Goal: Task Accomplishment & Management: Use online tool/utility

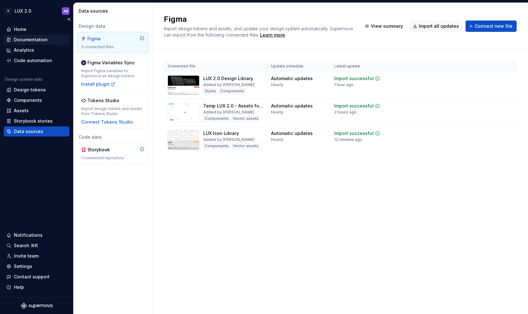
click at [32, 40] on div "Documentation" at bounding box center [31, 40] width 34 height 6
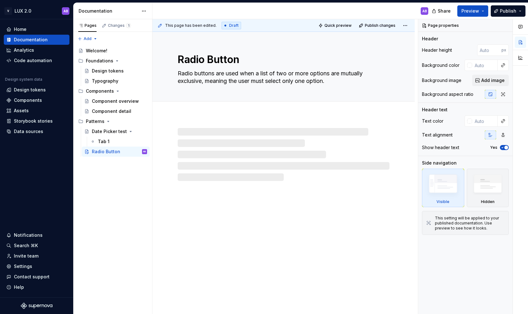
type textarea "*"
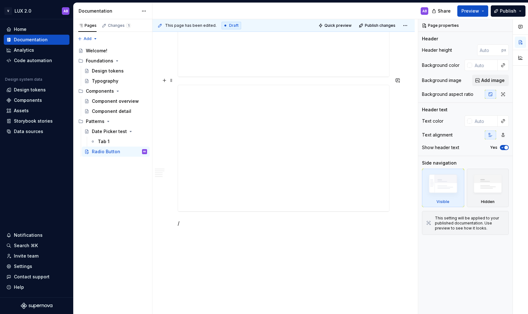
scroll to position [832, 0]
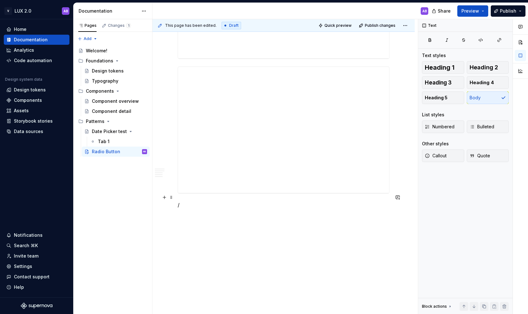
click at [244, 201] on p "/" at bounding box center [284, 205] width 212 height 8
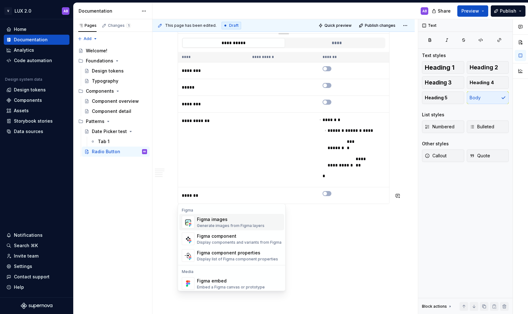
scroll to position [1086, 0]
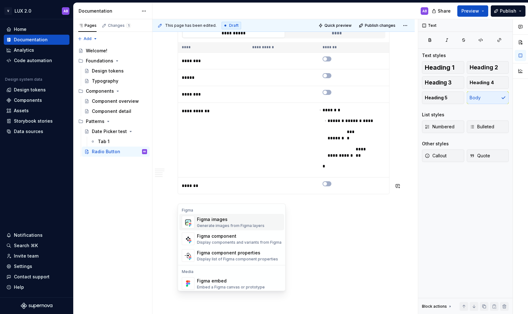
click at [238, 224] on div "Generate images from Figma layers" at bounding box center [230, 225] width 67 height 5
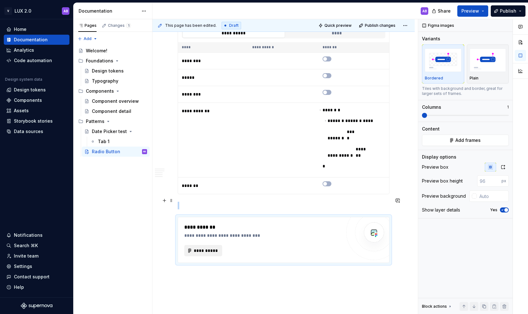
click at [202, 248] on span "**********" at bounding box center [205, 251] width 25 height 6
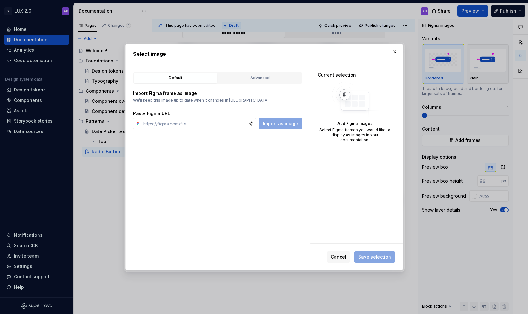
type textarea "*"
click at [158, 122] on input "text" at bounding box center [195, 123] width 108 height 11
paste input "[URL][DOMAIN_NAME]"
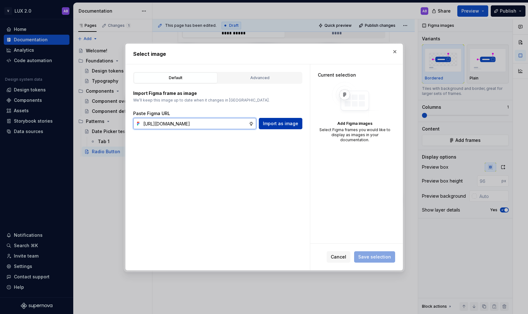
type input "[URL][DOMAIN_NAME]"
click at [271, 122] on span "Import as image" at bounding box center [280, 123] width 35 height 6
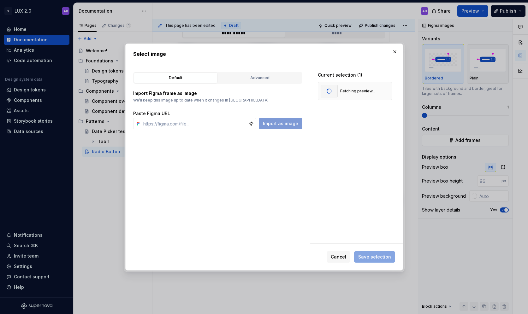
type textarea "*"
click at [267, 79] on div "Advanced" at bounding box center [259, 78] width 79 height 6
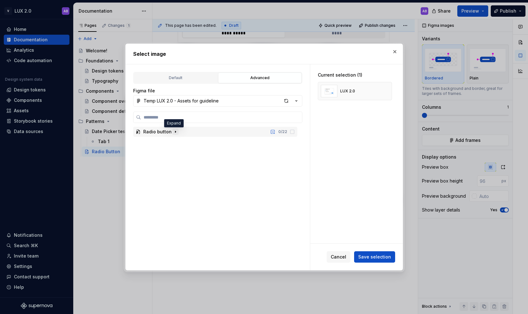
click at [175, 132] on icon "button" at bounding box center [175, 132] width 1 height 2
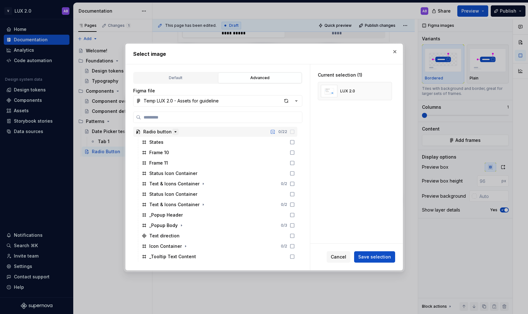
click at [174, 132] on icon "button" at bounding box center [175, 132] width 2 height 1
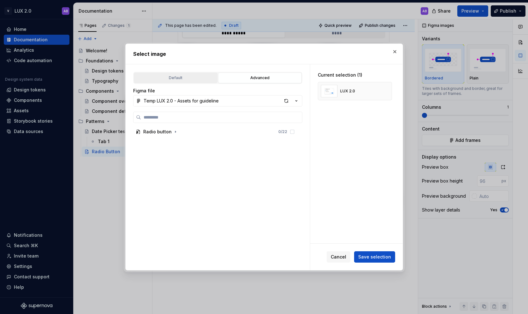
click at [168, 78] on div "Default" at bounding box center [175, 78] width 79 height 6
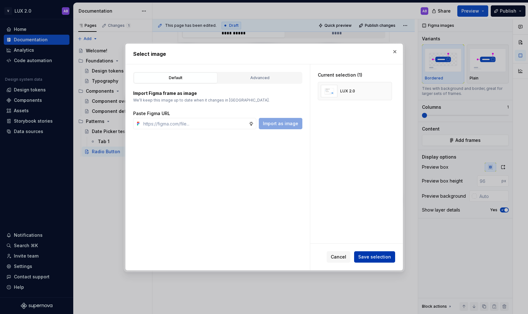
click at [374, 258] on span "Save selection" at bounding box center [374, 257] width 33 height 6
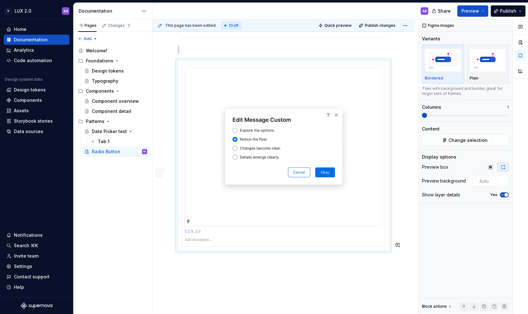
scroll to position [1212, 0]
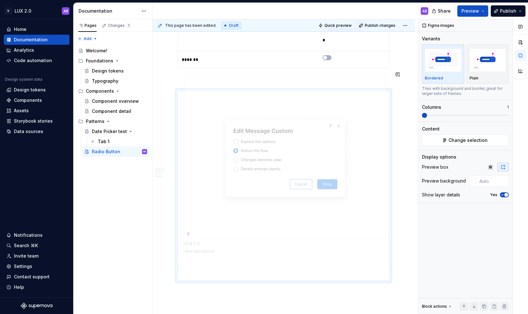
drag, startPoint x: 221, startPoint y: 202, endPoint x: 212, endPoint y: 209, distance: 11.2
click at [212, 209] on body "V LUX 2.0 AB Home Documentation Analytics Code automation Design system data De…" at bounding box center [264, 157] width 528 height 314
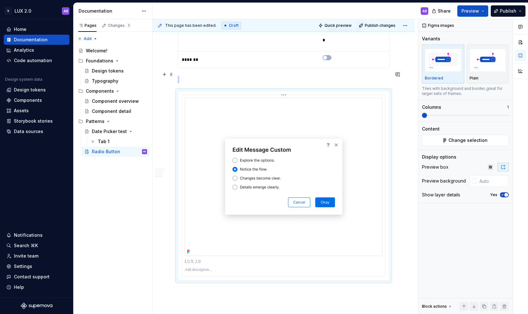
click at [222, 131] on img at bounding box center [283, 177] width 198 height 158
click at [236, 160] on img at bounding box center [283, 177] width 198 height 158
click at [282, 185] on img at bounding box center [283, 177] width 198 height 158
click at [505, 195] on span "button" at bounding box center [506, 195] width 4 height 4
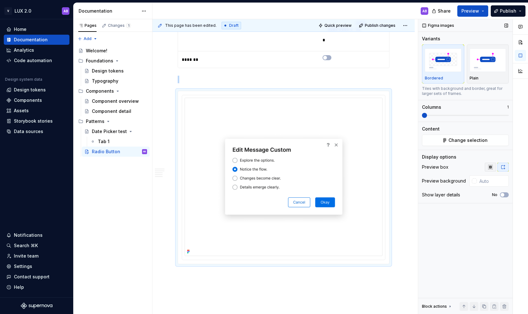
click at [489, 171] on button "button" at bounding box center [489, 167] width 11 height 9
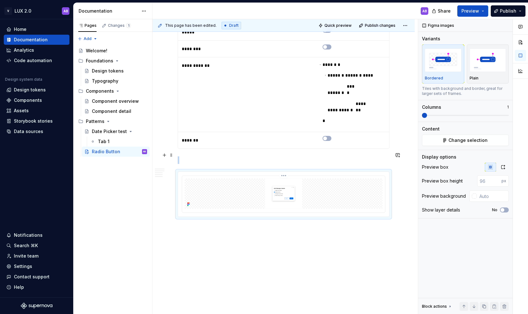
click at [254, 181] on img at bounding box center [283, 193] width 198 height 30
click at [487, 183] on input "number" at bounding box center [489, 180] width 24 height 11
click at [496, 180] on input "1" at bounding box center [489, 180] width 24 height 11
click at [496, 180] on input "2" at bounding box center [489, 180] width 24 height 11
click at [496, 180] on input "3" at bounding box center [489, 180] width 24 height 11
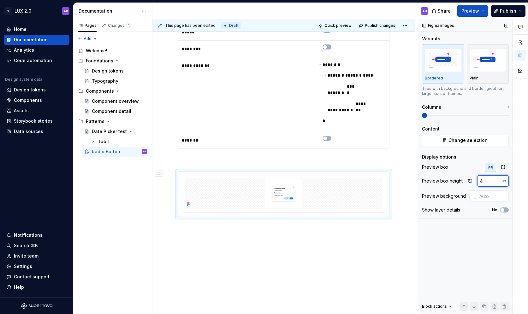
click at [496, 180] on input "4" at bounding box center [489, 180] width 24 height 11
click at [496, 180] on input "5" at bounding box center [489, 180] width 24 height 11
click at [496, 180] on input "6" at bounding box center [489, 180] width 24 height 11
click at [496, 180] on input "7" at bounding box center [489, 180] width 24 height 11
click at [496, 180] on input "8" at bounding box center [489, 180] width 24 height 11
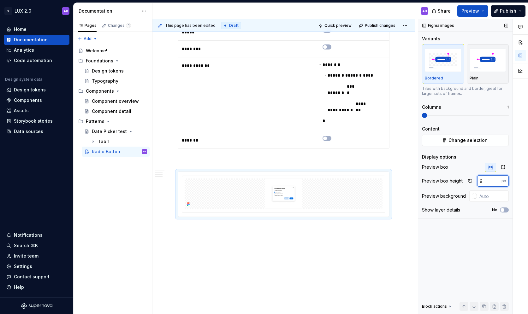
click at [496, 180] on input "9" at bounding box center [489, 180] width 24 height 11
click at [496, 179] on input "119" at bounding box center [489, 180] width 24 height 11
click at [476, 250] on div "Figma images Variants Bordered Plain Tiles with background and border, great fo…" at bounding box center [465, 166] width 94 height 295
click at [484, 183] on input "119" at bounding box center [489, 180] width 24 height 11
type input "137"
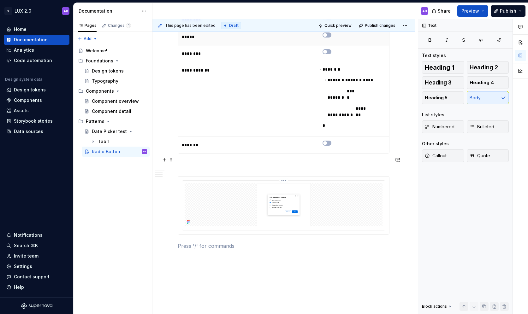
scroll to position [1144, 0]
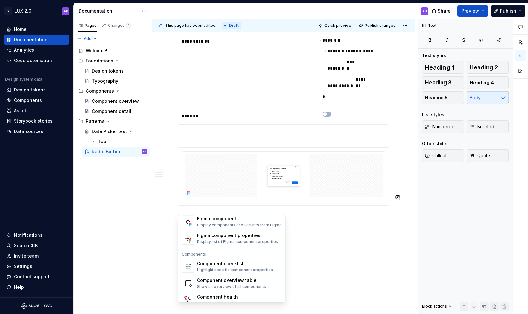
scroll to position [628, 0]
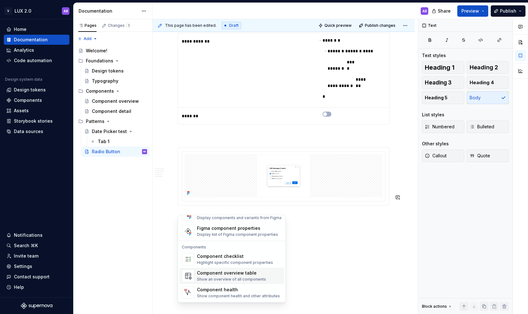
click at [228, 274] on div "Component overview table" at bounding box center [231, 273] width 69 height 6
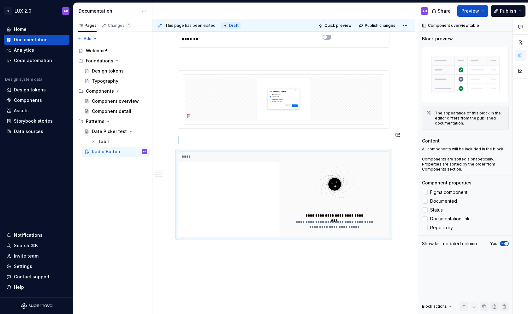
scroll to position [1234, 0]
click at [237, 175] on div "****" at bounding box center [229, 192] width 102 height 85
click at [327, 158] on img at bounding box center [334, 183] width 82 height 50
click at [425, 191] on div at bounding box center [424, 192] width 5 height 5
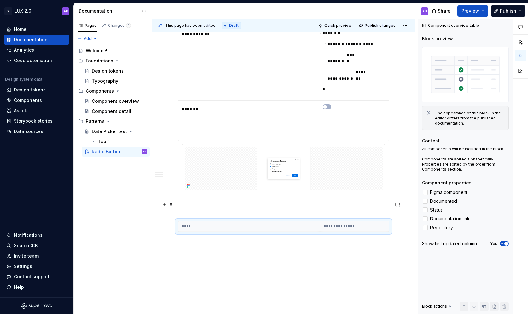
click at [308, 221] on th "****" at bounding box center [249, 226] width 142 height 10
click at [520, 9] on button "Publish" at bounding box center [507, 10] width 35 height 11
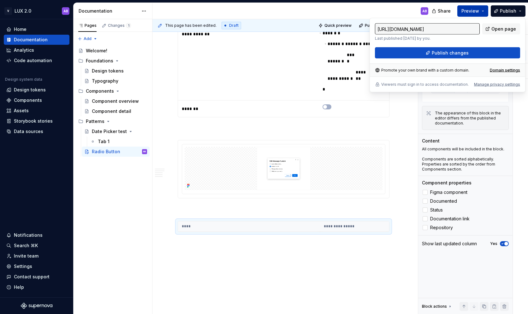
click at [482, 10] on button "Preview" at bounding box center [472, 10] width 31 height 11
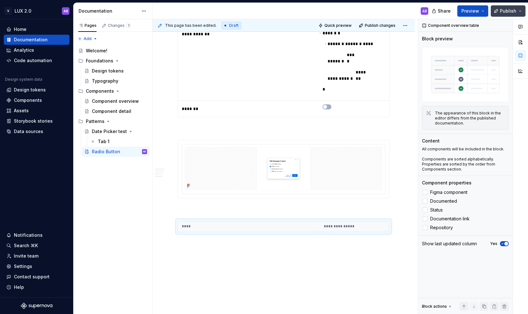
click at [523, 11] on button "Publish" at bounding box center [507, 10] width 35 height 11
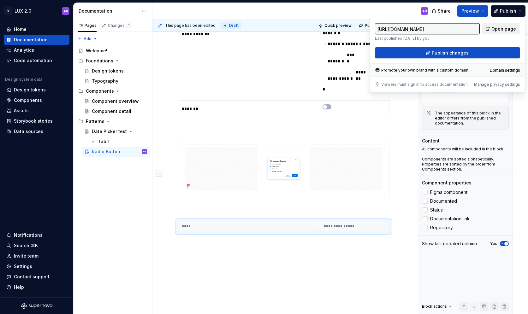
click at [501, 29] on span "Open page" at bounding box center [503, 29] width 25 height 6
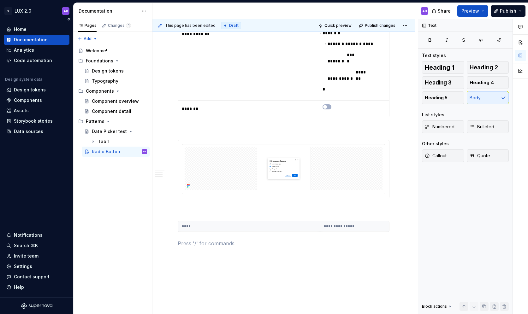
type textarea "*"
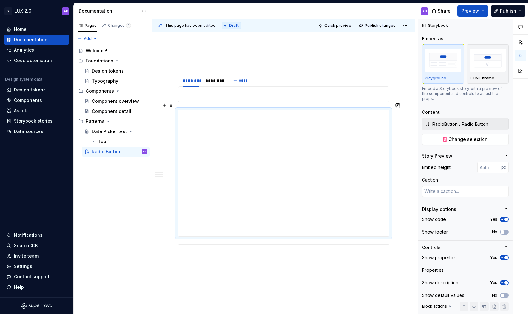
scroll to position [600, 0]
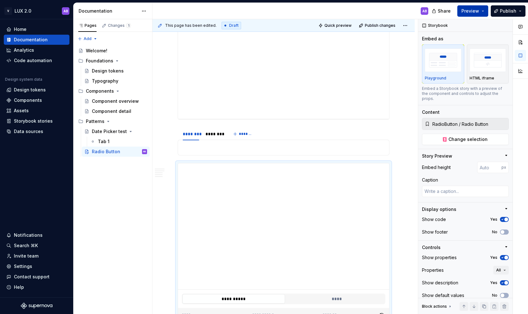
click at [484, 12] on button "Preview" at bounding box center [472, 10] width 31 height 11
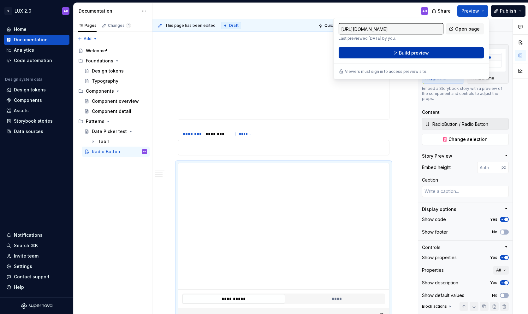
click at [439, 54] on button "Build preview" at bounding box center [410, 52] width 145 height 11
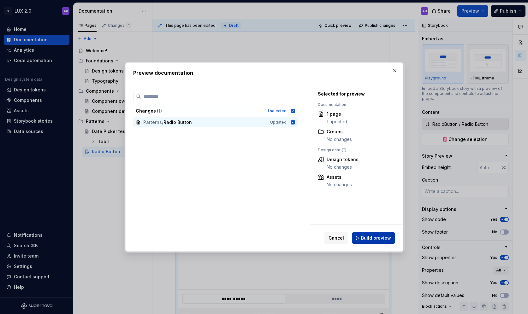
click at [383, 240] on span "Build preview" at bounding box center [376, 238] width 30 height 6
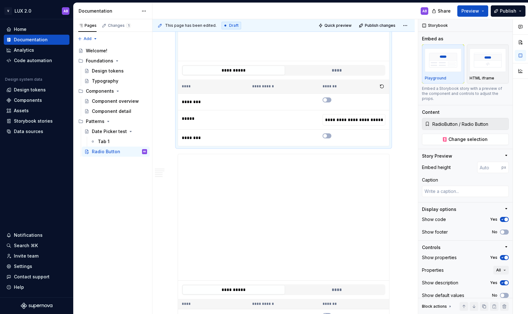
scroll to position [829, 0]
click at [480, 8] on button "Preview" at bounding box center [472, 10] width 31 height 11
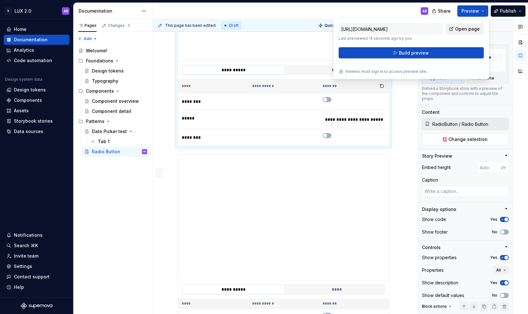
click at [477, 30] on span "Open page" at bounding box center [467, 29] width 25 height 6
type textarea "*"
